Goal: Task Accomplishment & Management: Use online tool/utility

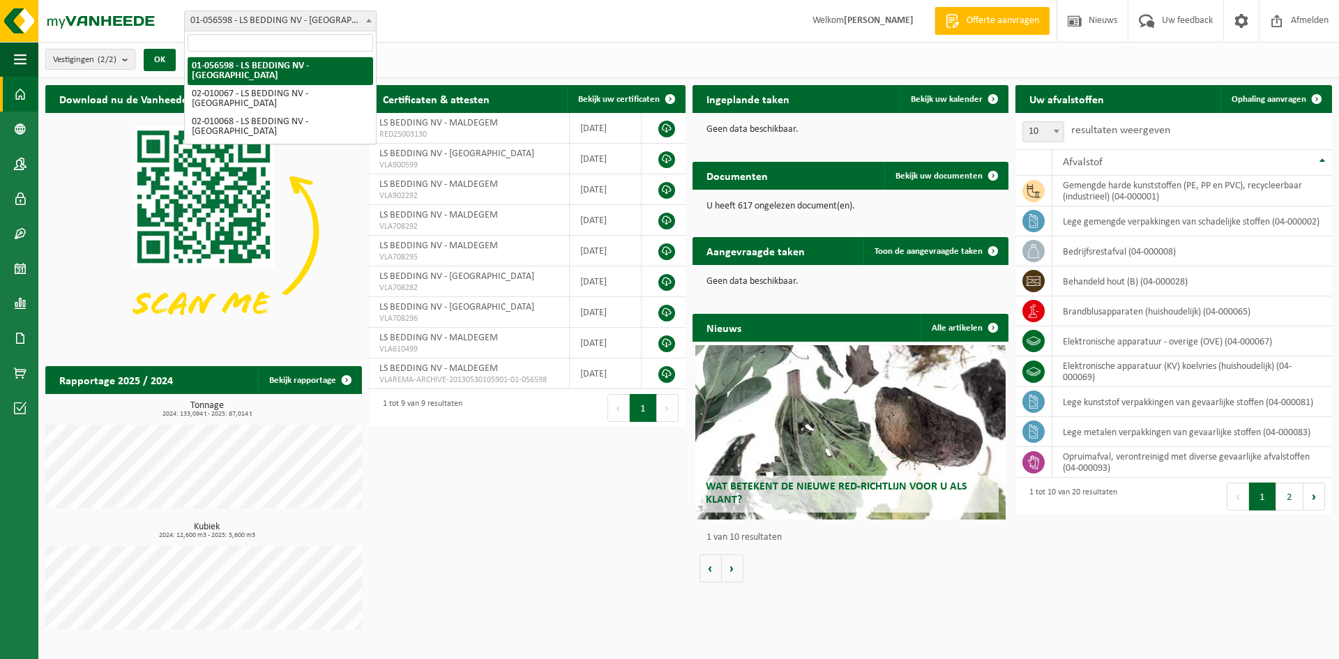
click at [338, 15] on span "01-056598 - LS BEDDING NV - [GEOGRAPHIC_DATA]" at bounding box center [280, 21] width 191 height 20
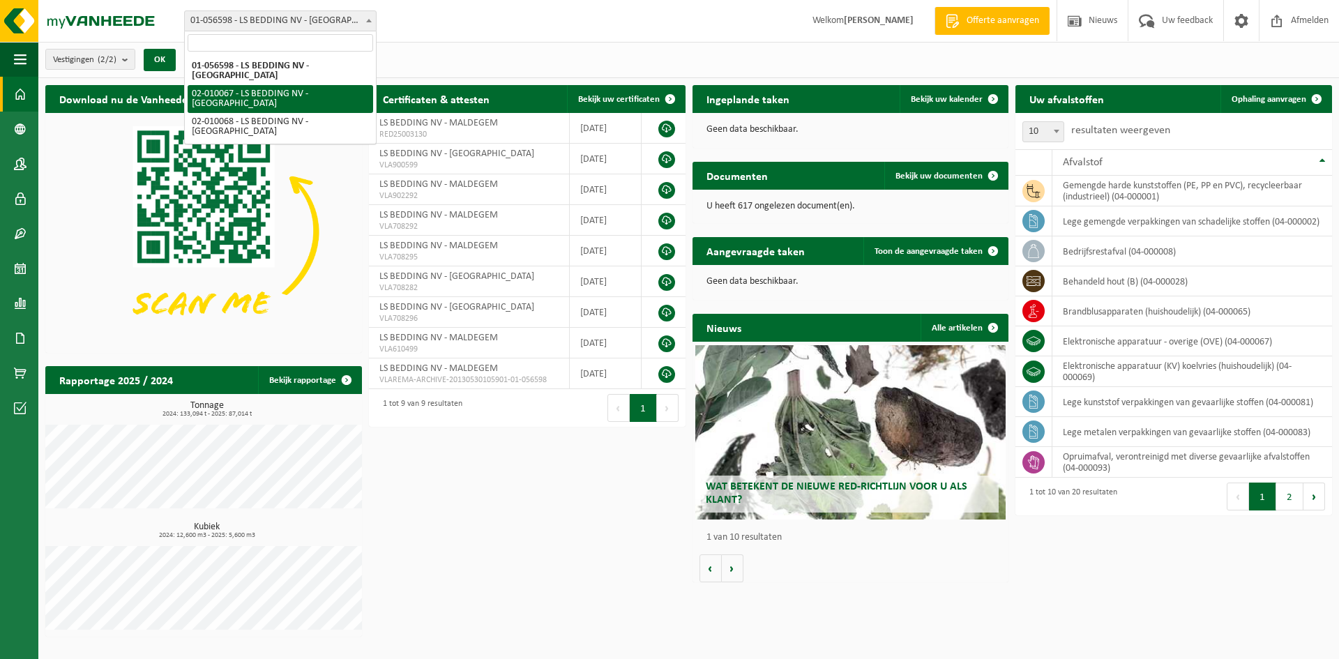
select select "2016"
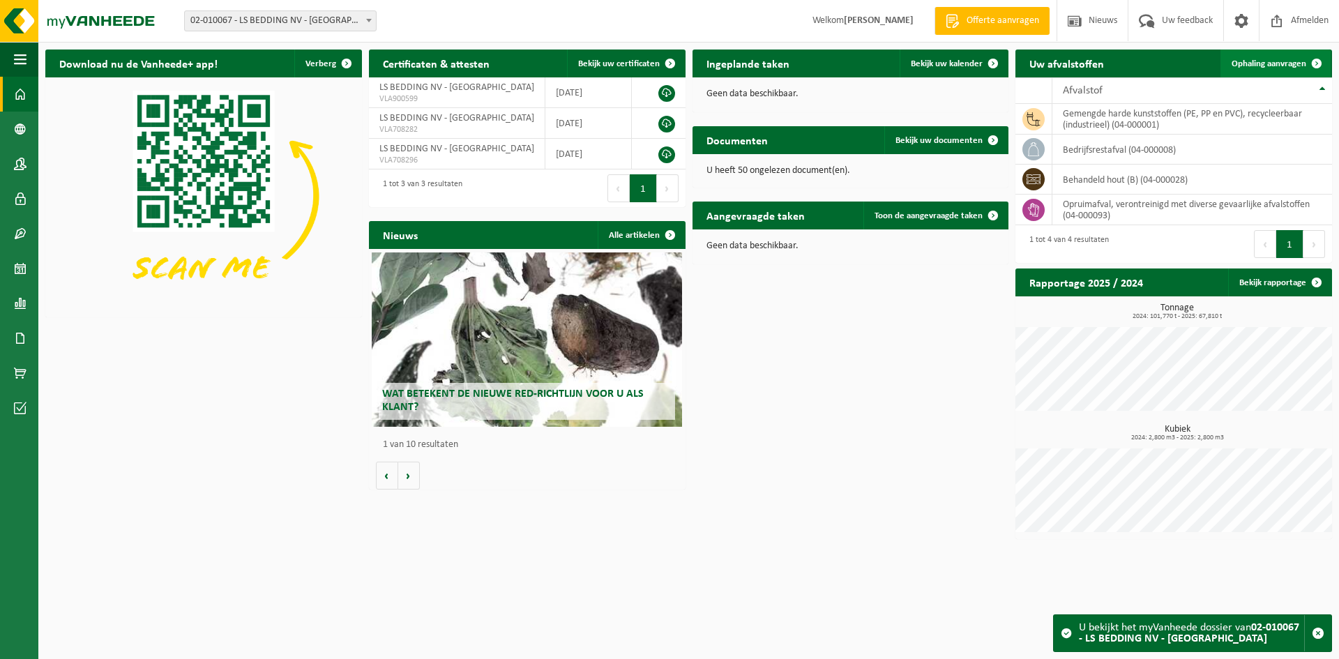
click at [1322, 61] on span at bounding box center [1317, 64] width 28 height 28
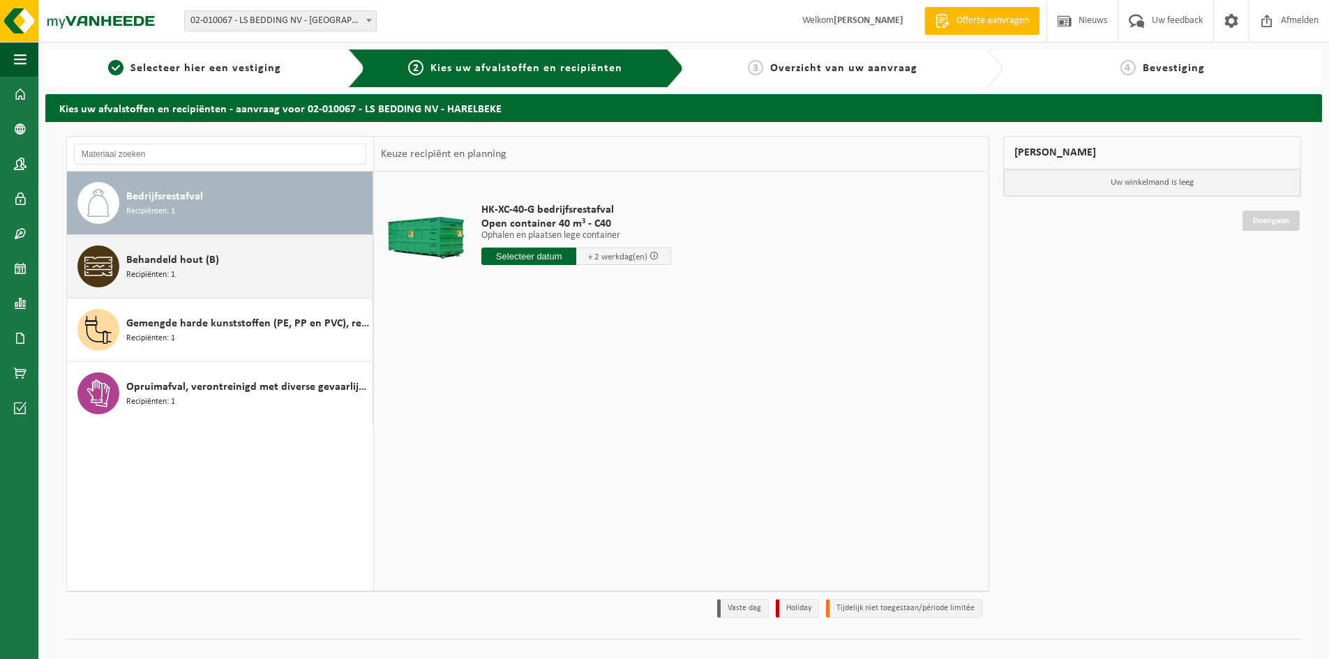
click at [195, 263] on span "Behandeld hout (B)" at bounding box center [172, 260] width 93 height 17
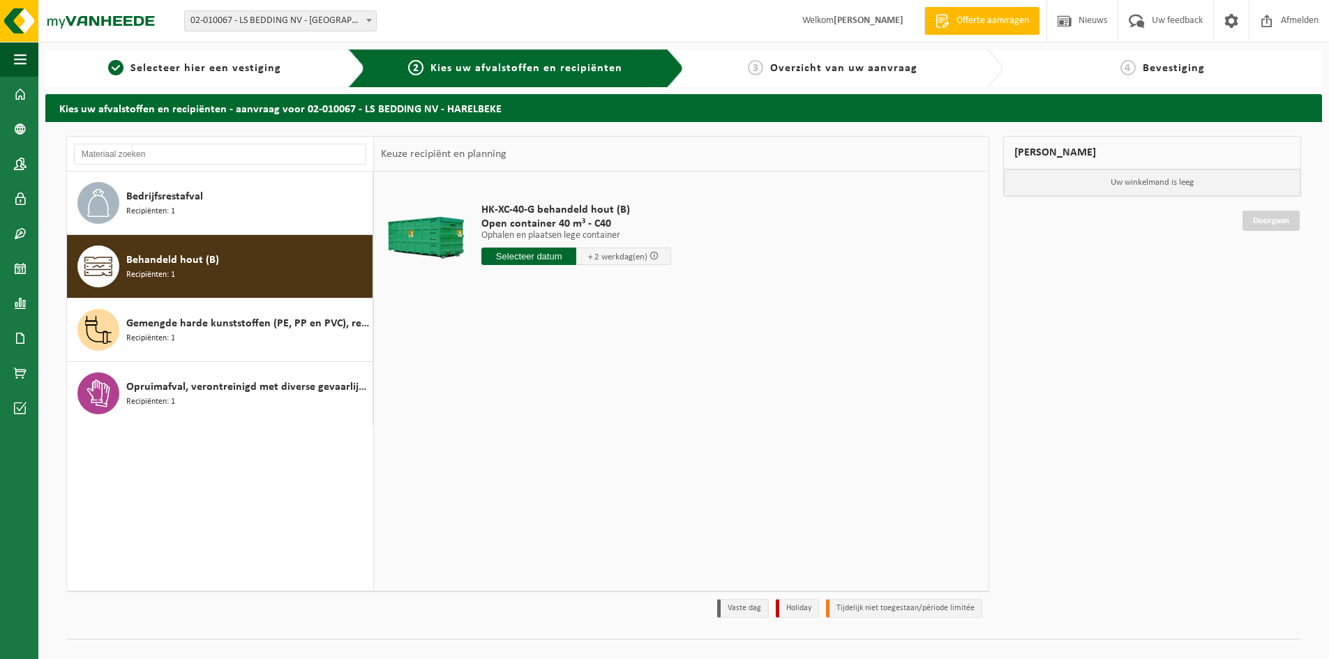
click at [518, 255] on input "text" at bounding box center [528, 256] width 95 height 17
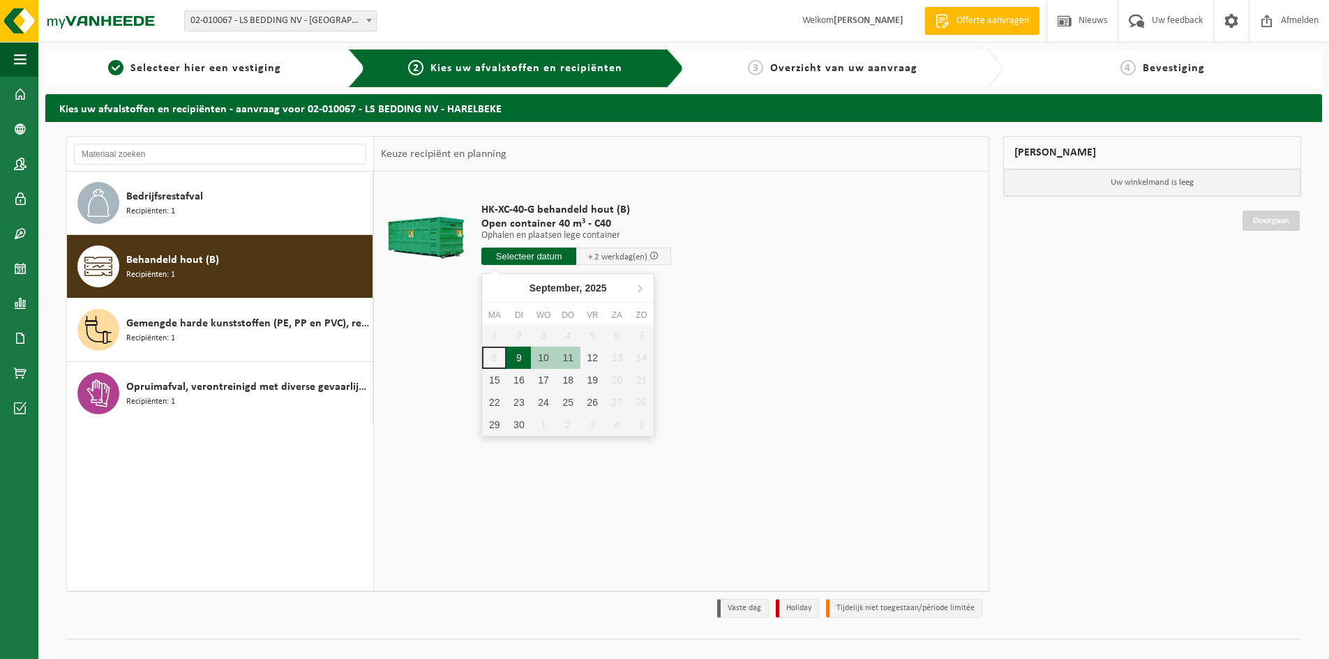
click at [516, 358] on div "9" at bounding box center [518, 358] width 24 height 22
type input "Van 2025-09-09"
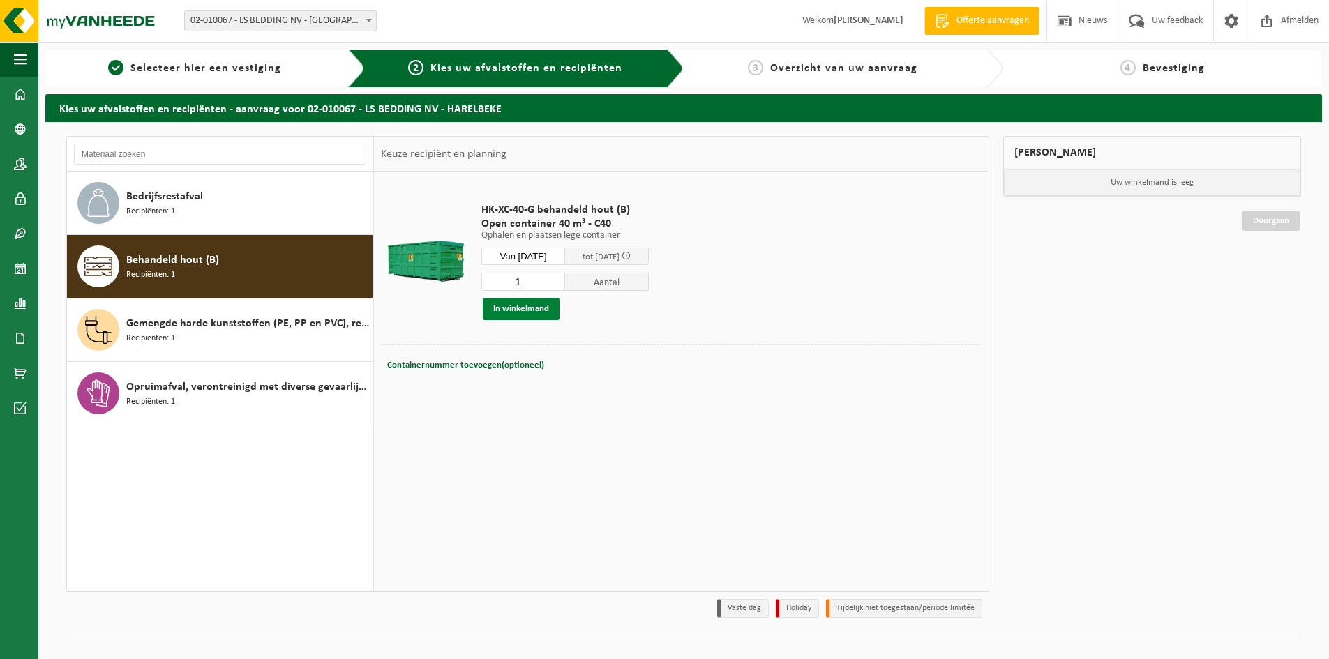
click at [546, 315] on button "In winkelmand" at bounding box center [521, 309] width 77 height 22
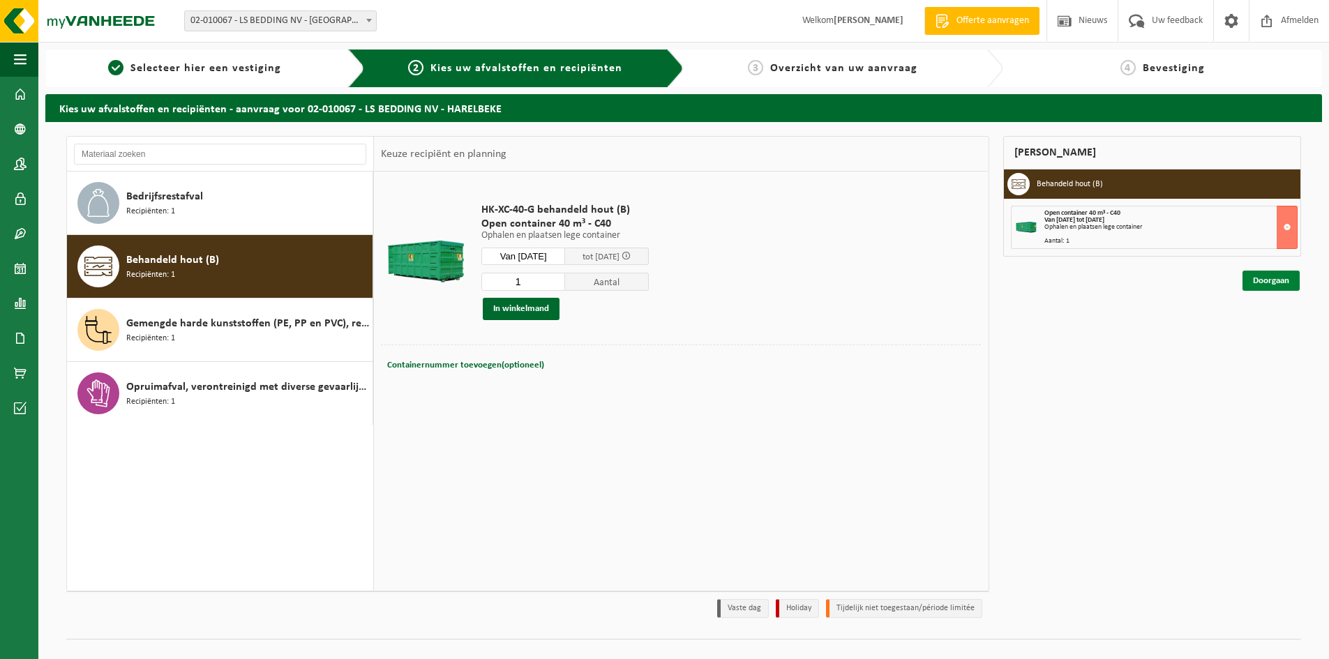
click at [1291, 285] on link "Doorgaan" at bounding box center [1271, 281] width 57 height 20
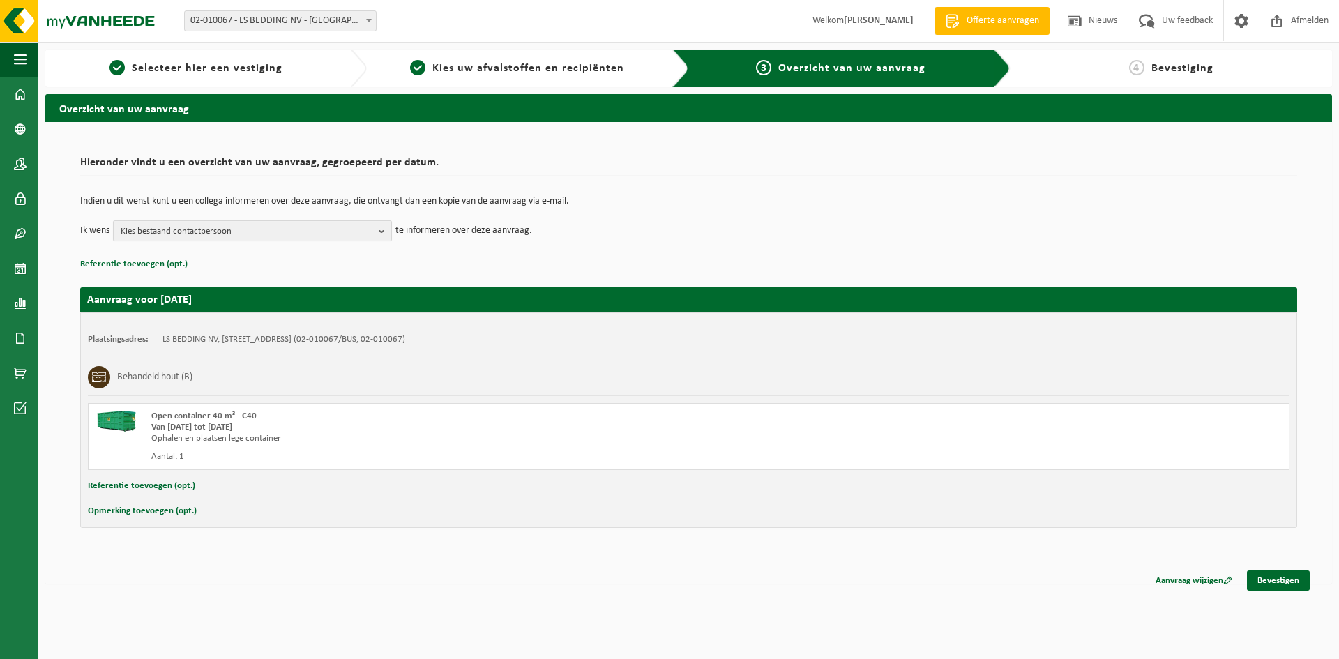
click at [353, 227] on span "Kies bestaand contactpersoon" at bounding box center [247, 231] width 253 height 21
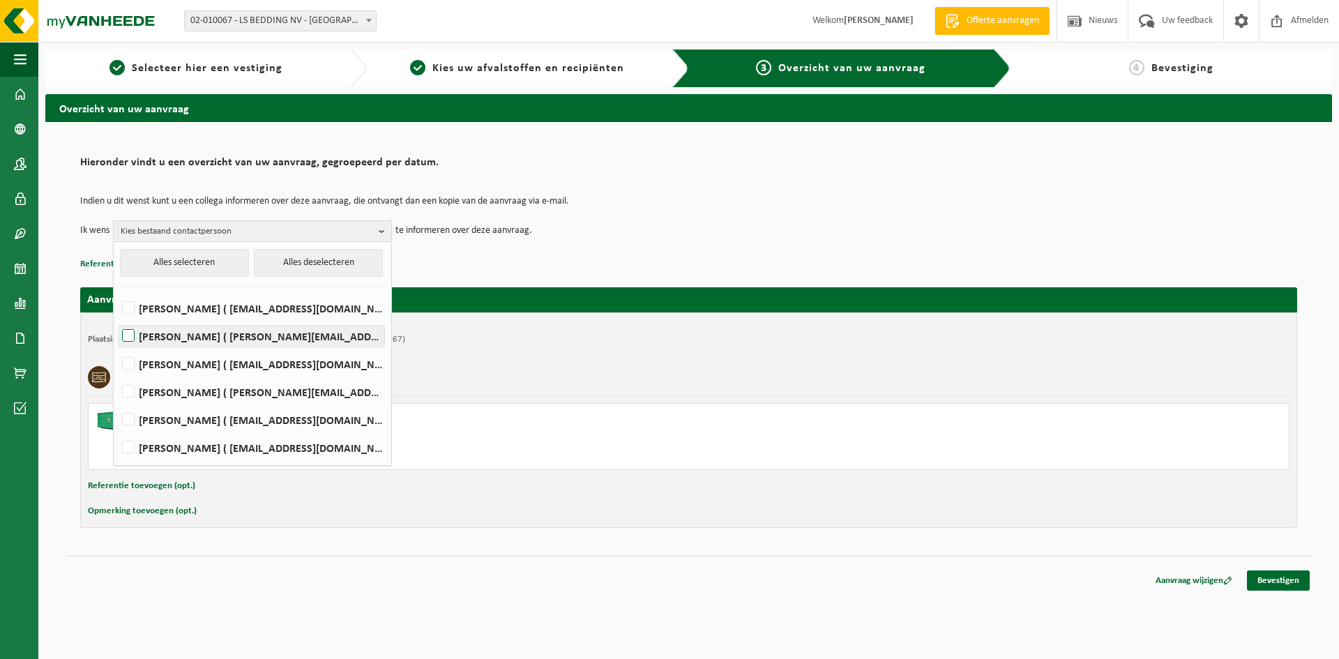
click at [241, 326] on label "FRANK LATEUR ( frankl@lsbedding.com )" at bounding box center [251, 336] width 265 height 21
click at [117, 319] on input "FRANK LATEUR ( frankl@lsbedding.com )" at bounding box center [117, 318] width 1 height 1
checkbox input "true"
click at [583, 272] on p "Referentie toevoegen (opt.)" at bounding box center [688, 264] width 1217 height 18
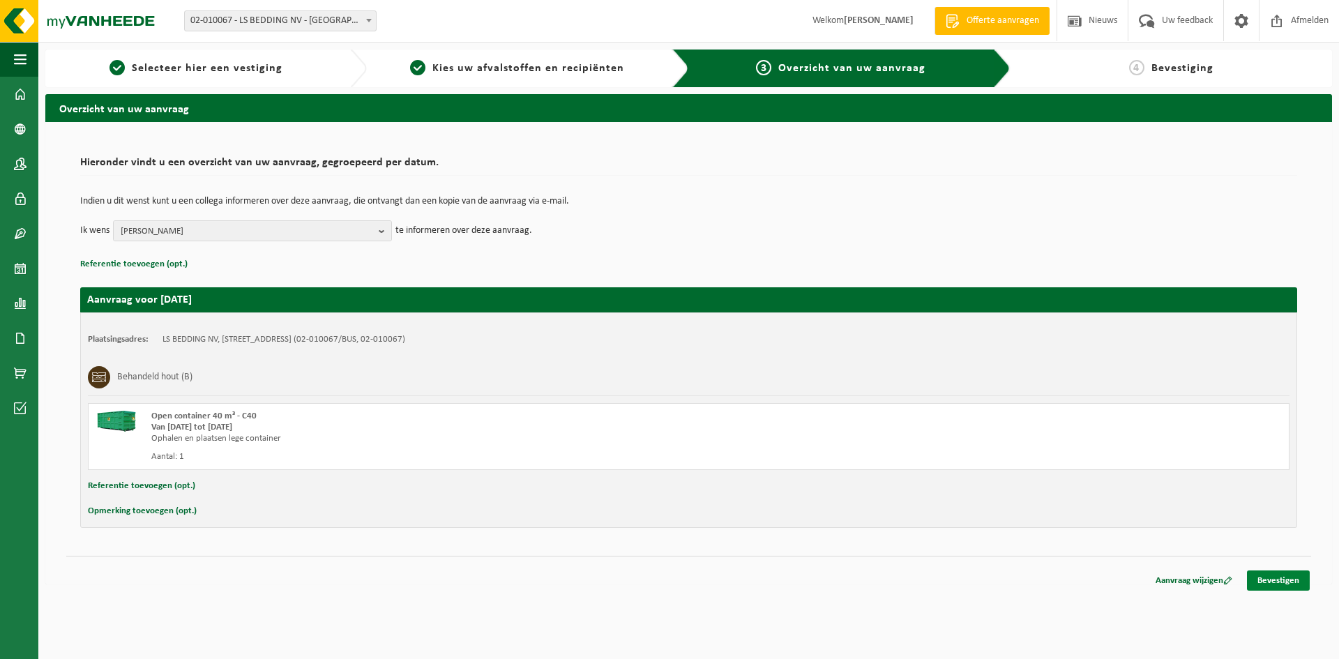
click at [1268, 577] on link "Bevestigen" at bounding box center [1278, 581] width 63 height 20
